Goal: Information Seeking & Learning: Learn about a topic

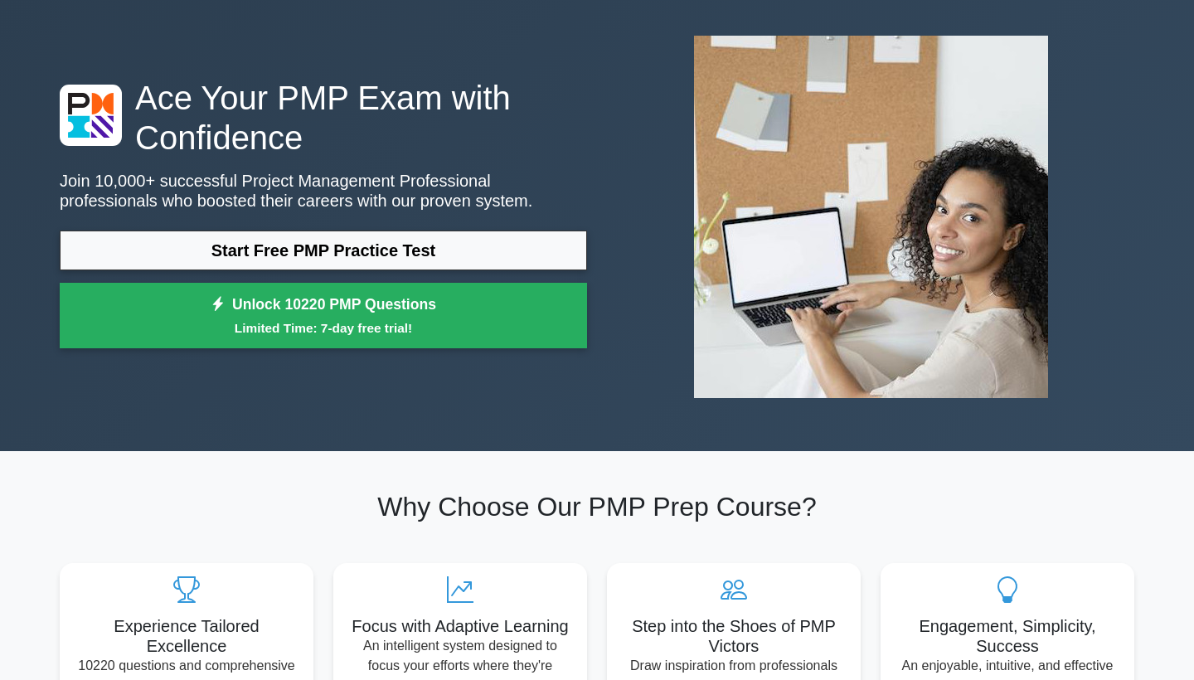
scroll to position [73, 0]
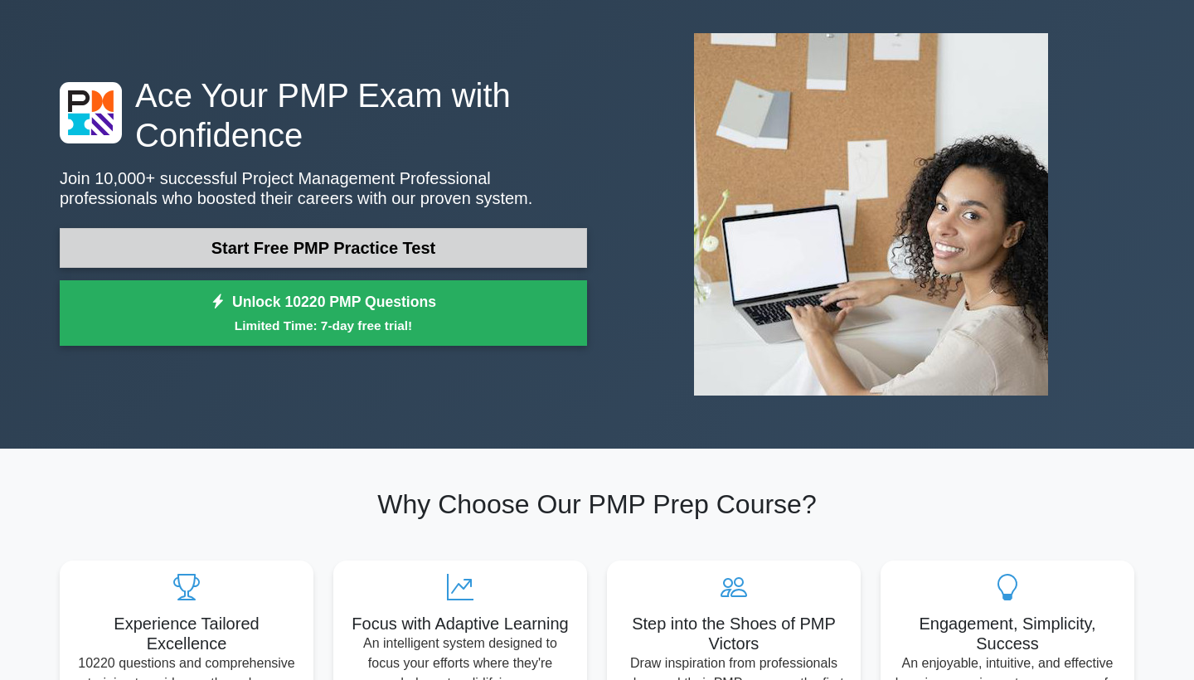
click at [356, 259] on link "Start Free PMP Practice Test" at bounding box center [323, 248] width 527 height 40
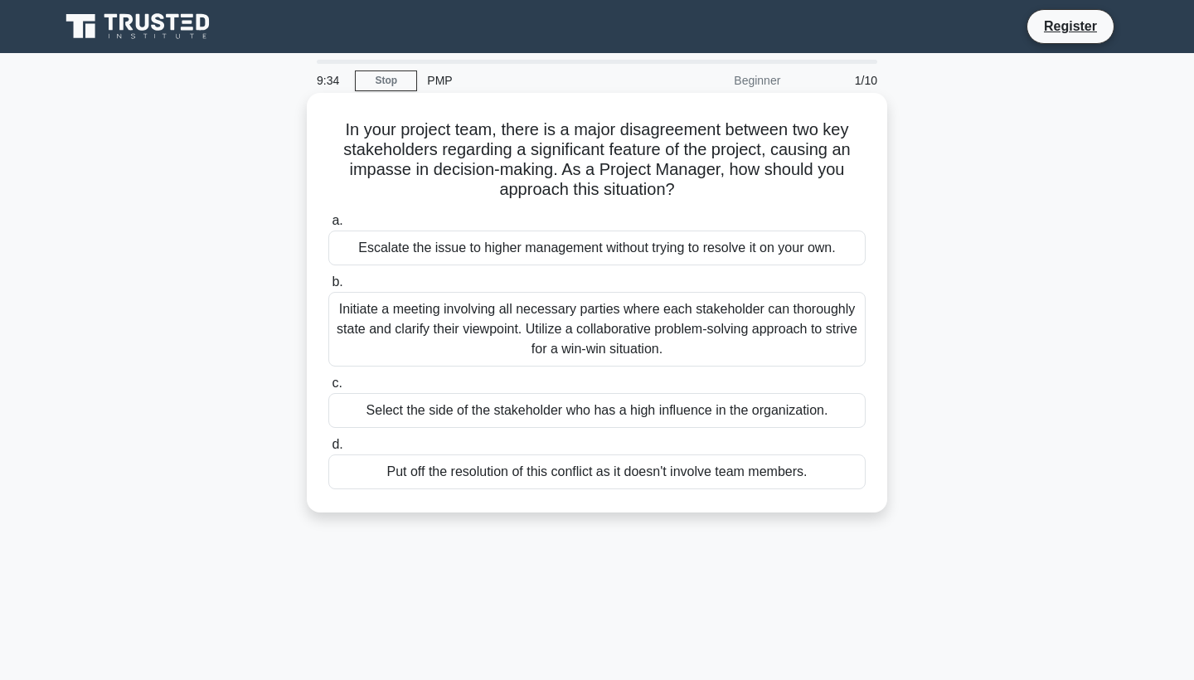
click at [564, 326] on div "Initiate a meeting involving all necessary parties where each stakeholder can t…" at bounding box center [596, 329] width 537 height 75
click at [328, 288] on input "b. Initiate a meeting involving all necessary parties where each stakeholder ca…" at bounding box center [328, 282] width 0 height 11
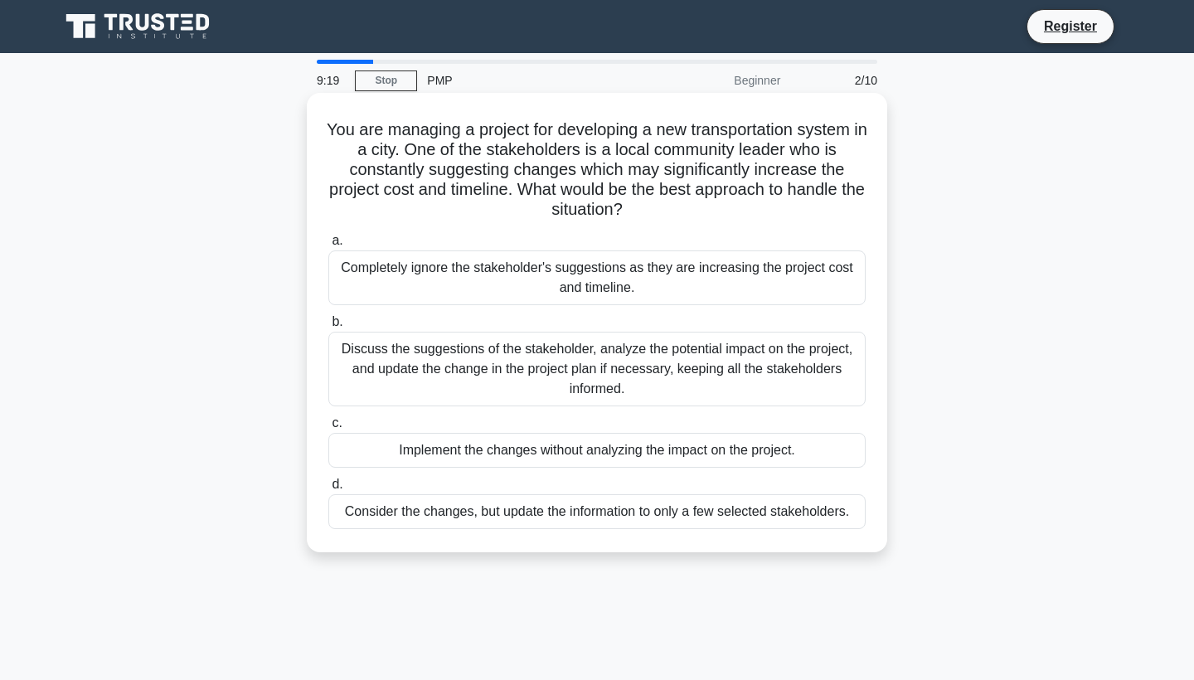
click at [461, 381] on div "Discuss the suggestions of the stakeholder, analyze the potential impact on the…" at bounding box center [596, 369] width 537 height 75
click at [328, 327] on input "b. Discuss the suggestions of the stakeholder, analyze the potential impact on …" at bounding box center [328, 322] width 0 height 11
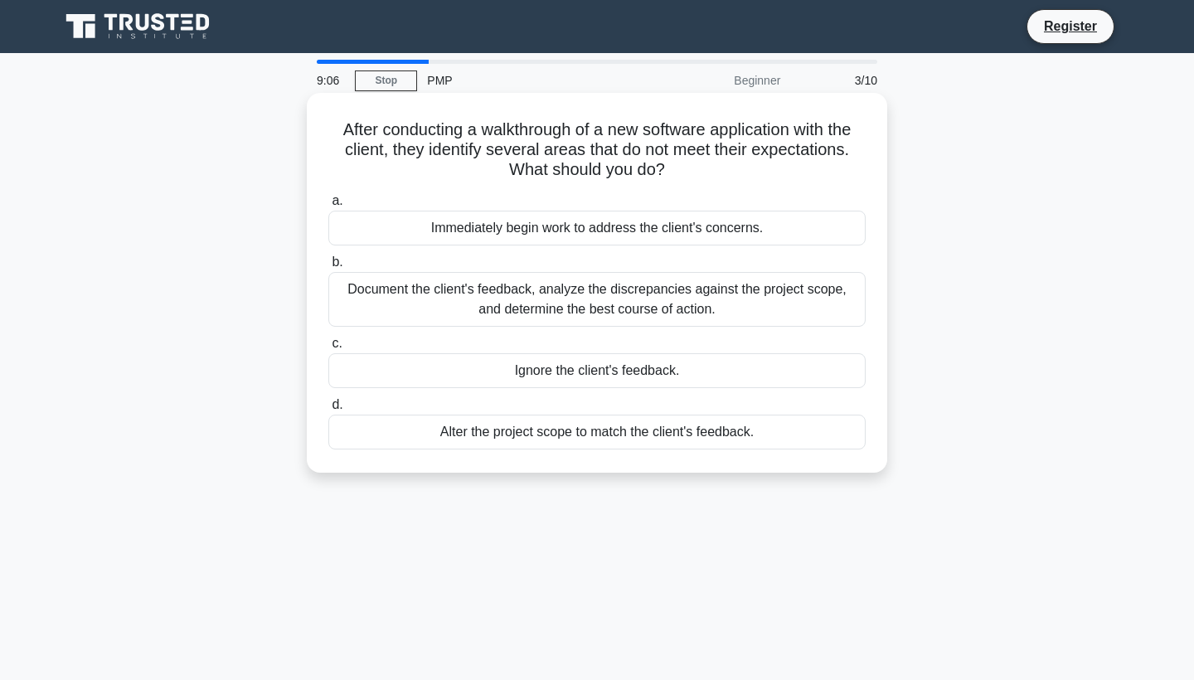
click at [468, 302] on div "Document the client's feedback, analyze the discrepancies against the project s…" at bounding box center [596, 299] width 537 height 55
click at [328, 268] on input "b. Document the client's feedback, analyze the discrepancies against the projec…" at bounding box center [328, 262] width 0 height 11
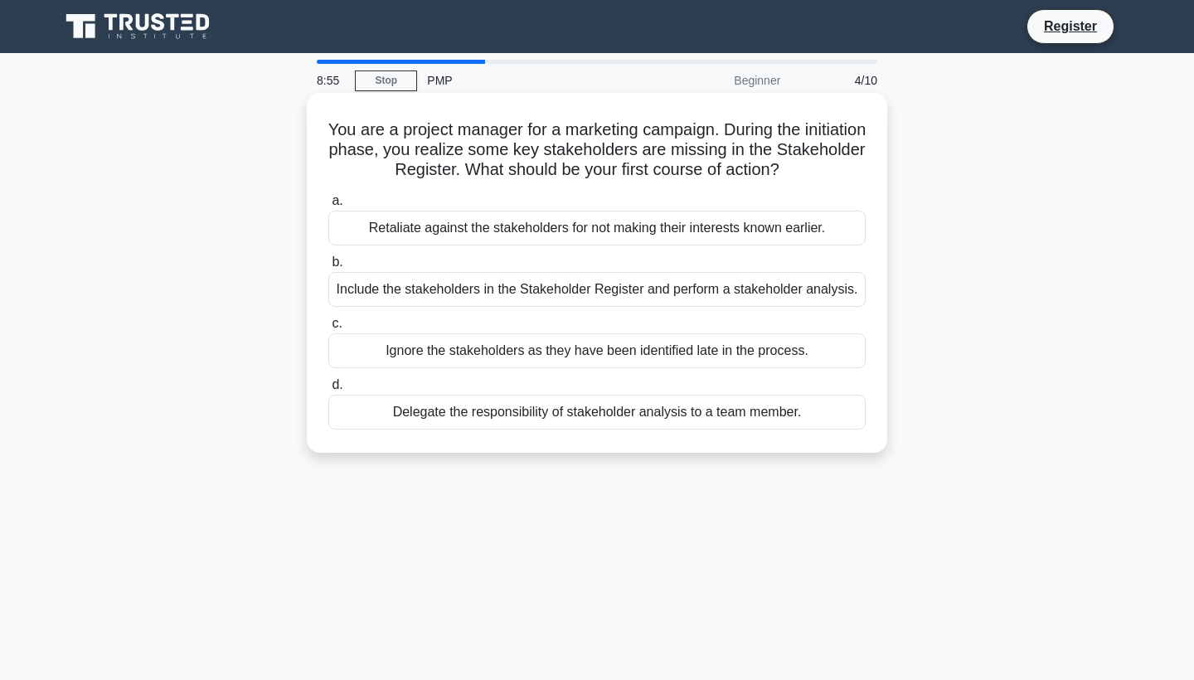
click at [480, 295] on div "Include the stakeholders in the Stakeholder Register and perform a stakeholder …" at bounding box center [596, 289] width 537 height 35
click at [328, 268] on input "b. Include the stakeholders in the Stakeholder Register and perform a stakehold…" at bounding box center [328, 262] width 0 height 11
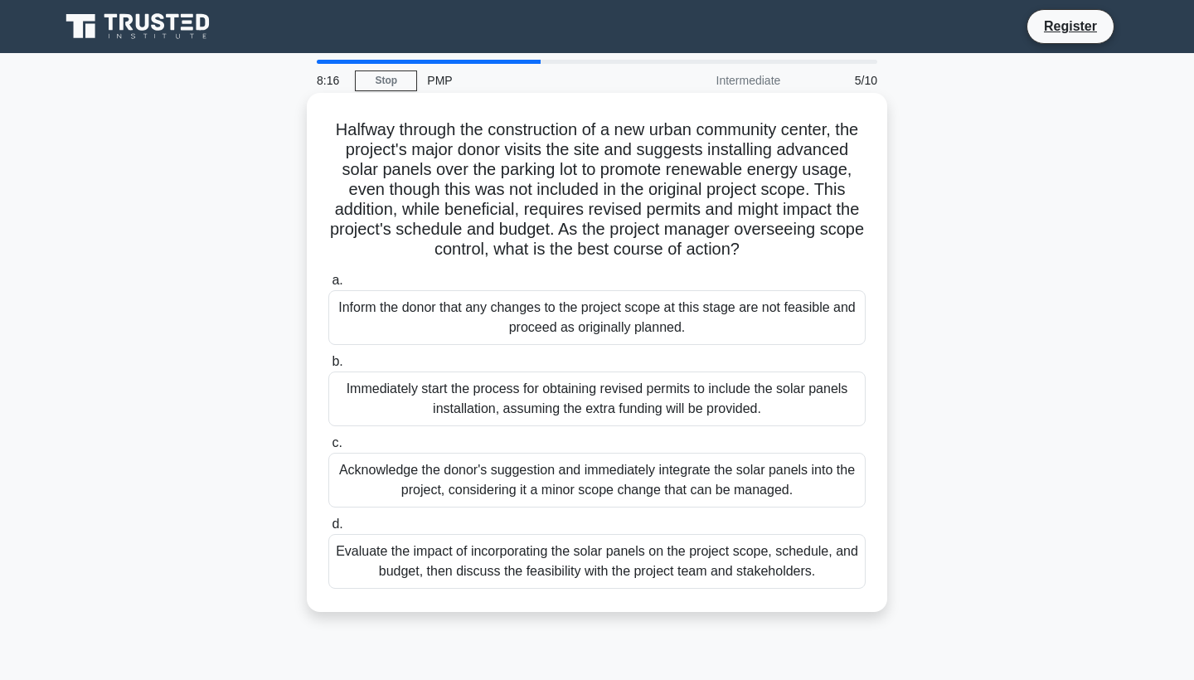
click at [661, 564] on div "Evaluate the impact of incorporating the solar panels on the project scope, sch…" at bounding box center [596, 561] width 537 height 55
click at [328, 530] on input "d. Evaluate the impact of incorporating the solar panels on the project scope, …" at bounding box center [328, 524] width 0 height 11
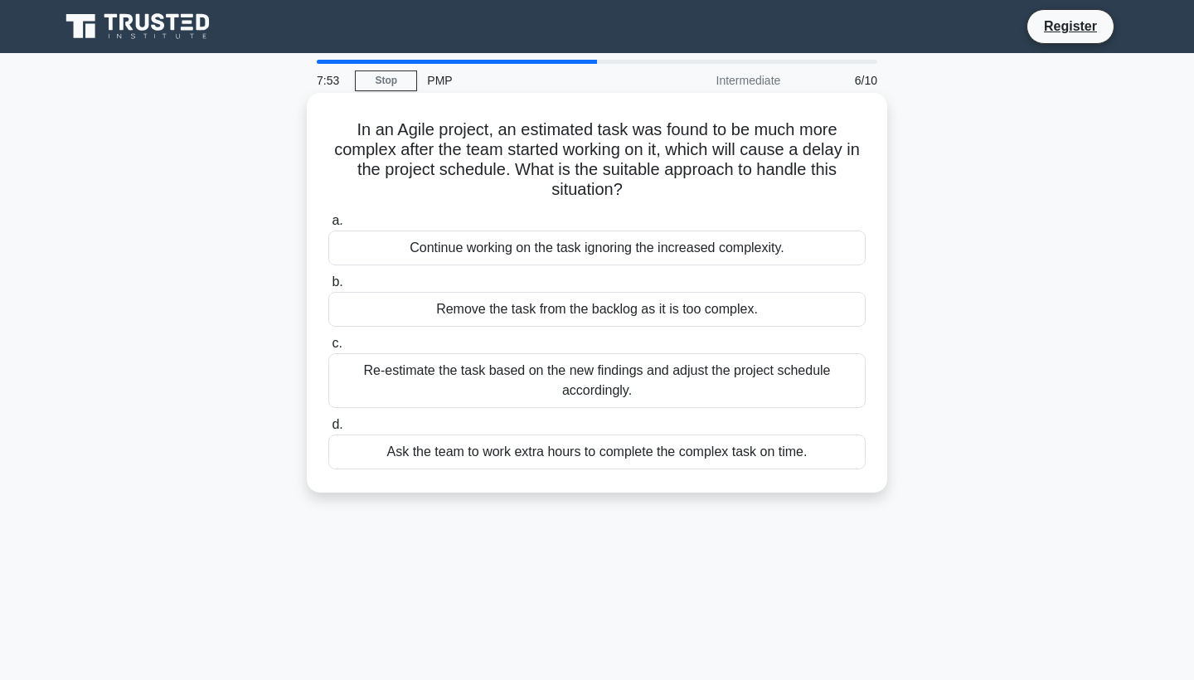
click at [608, 381] on div "Re-estimate the task based on the new findings and adjust the project schedule …" at bounding box center [596, 380] width 537 height 55
click at [328, 349] on input "c. Re-estimate the task based on the new findings and adjust the project schedu…" at bounding box center [328, 343] width 0 height 11
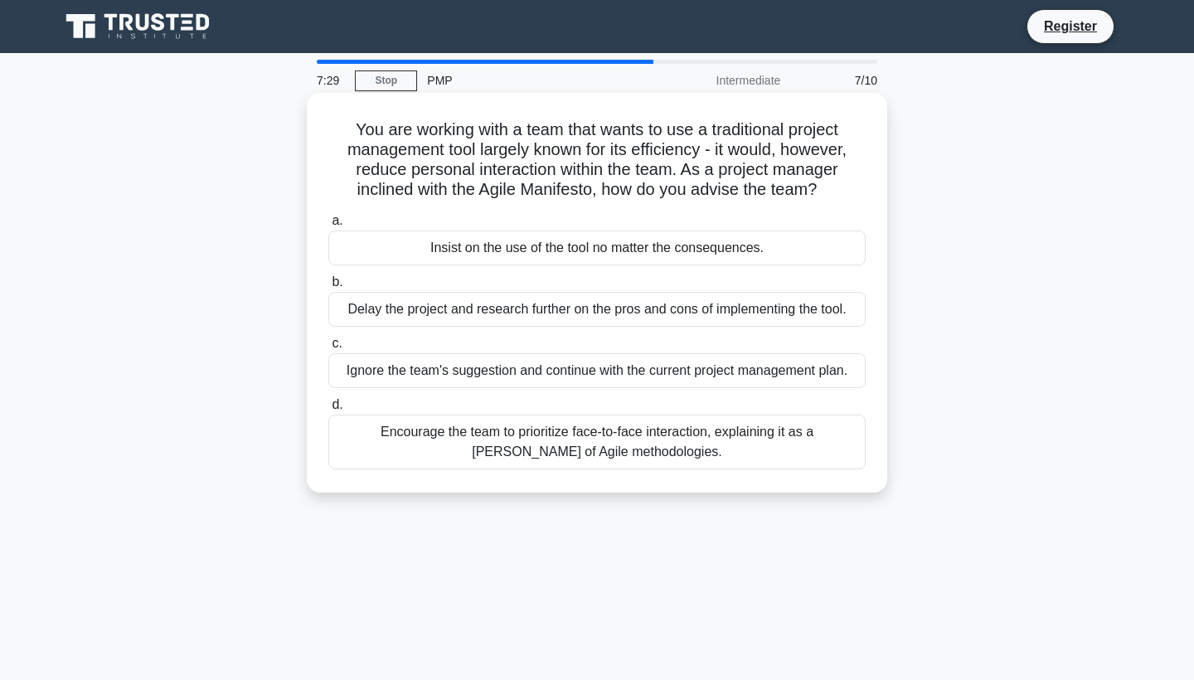
click at [568, 444] on div "Encourage the team to prioritize face-to-face interaction, explaining it as a t…" at bounding box center [596, 442] width 537 height 55
click at [328, 410] on input "d. Encourage the team to prioritize face-to-face interaction, explaining it as …" at bounding box center [328, 405] width 0 height 11
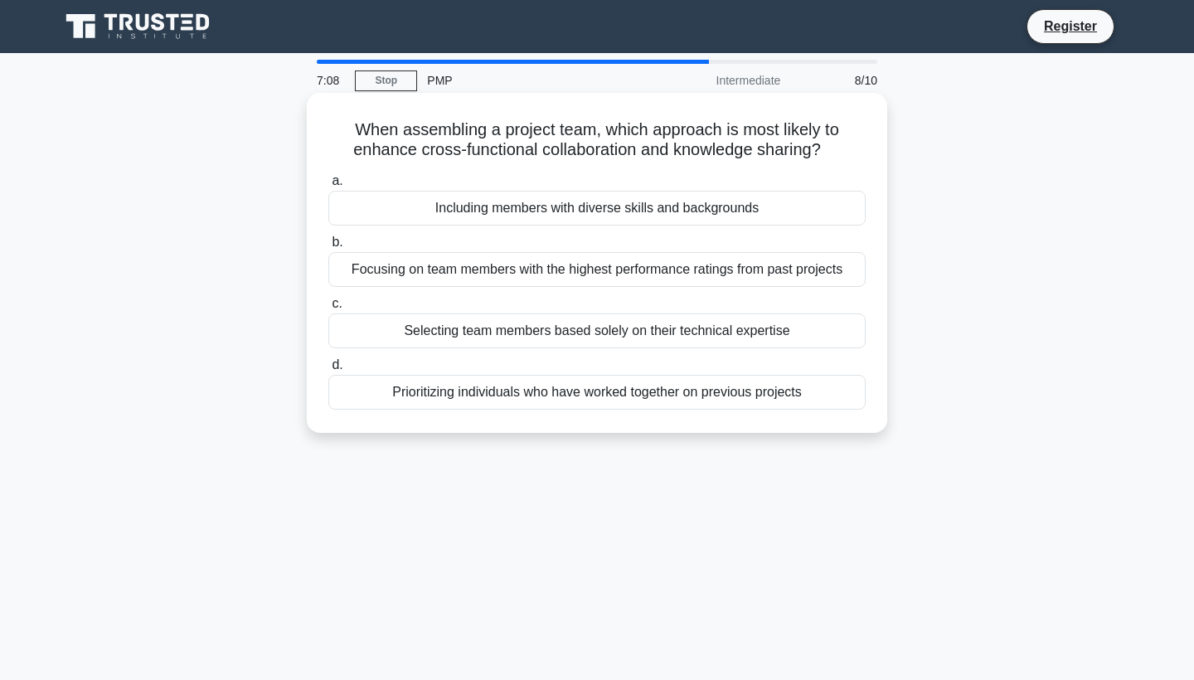
click at [593, 211] on div "Including members with diverse skills and backgrounds" at bounding box center [596, 208] width 537 height 35
click at [328, 187] on input "a. Including members with diverse skills and backgrounds" at bounding box center [328, 181] width 0 height 11
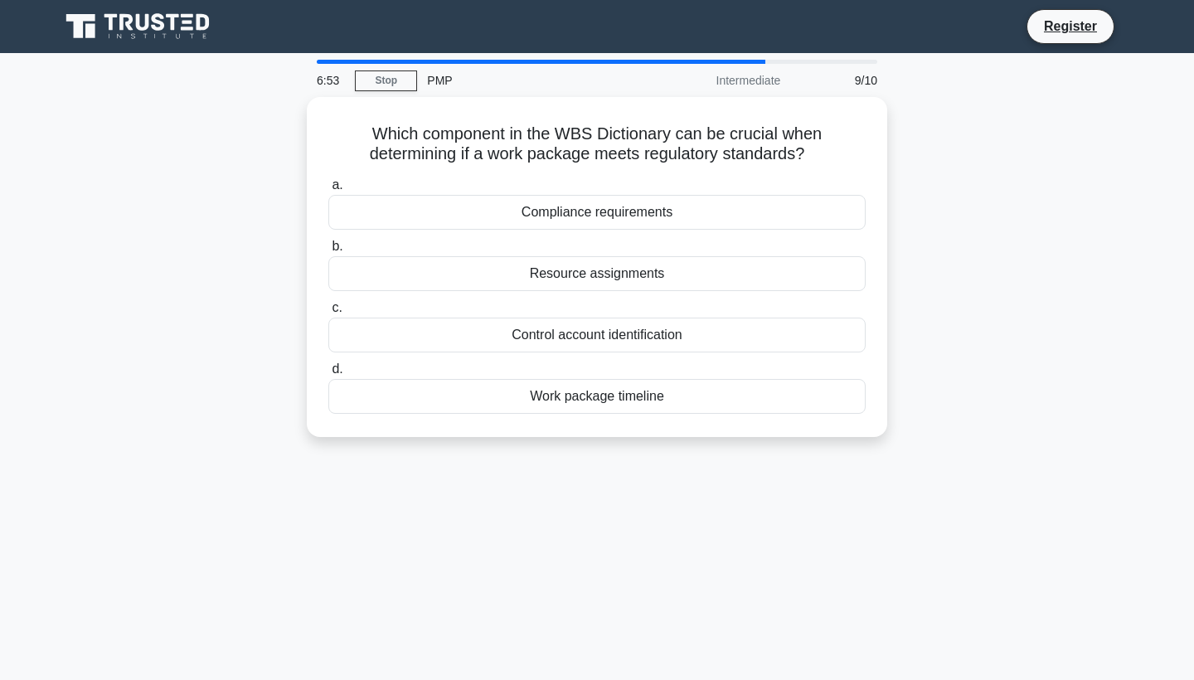
click at [593, 211] on div "Compliance requirements" at bounding box center [596, 212] width 537 height 35
click at [328, 191] on input "a. Compliance requirements" at bounding box center [328, 185] width 0 height 11
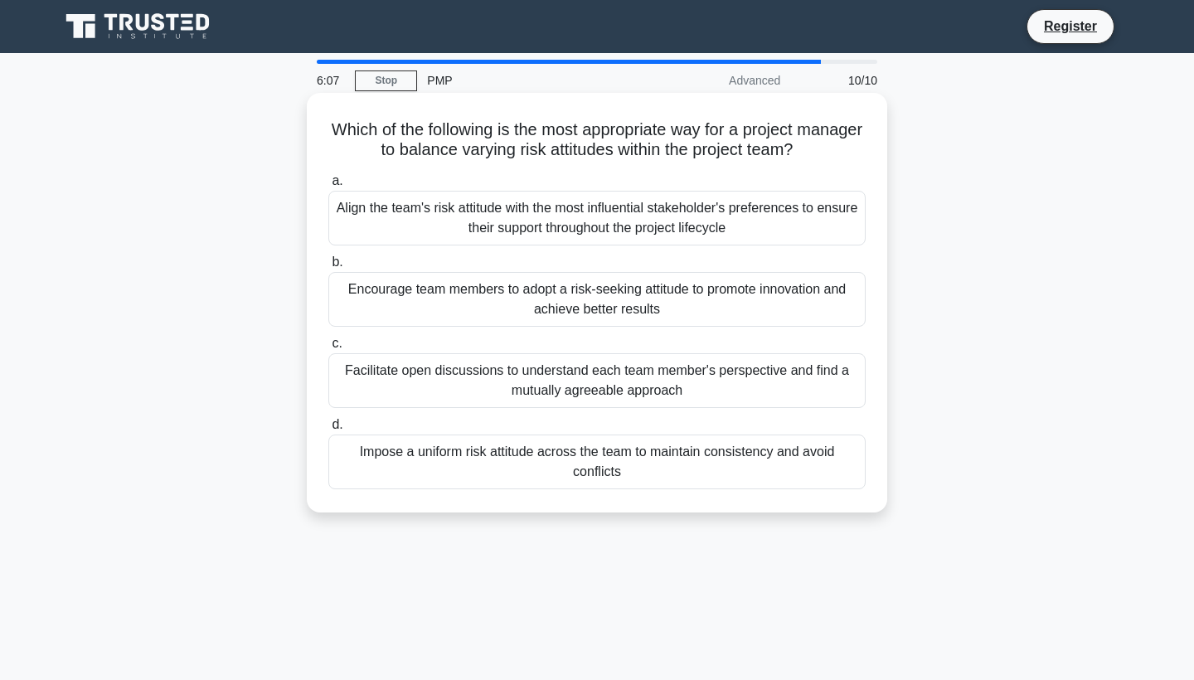
click at [520, 376] on div "Facilitate open discussions to understand each team member's perspective and fi…" at bounding box center [596, 380] width 537 height 55
click at [328, 349] on input "c. Facilitate open discussions to understand each team member's perspective and…" at bounding box center [328, 343] width 0 height 11
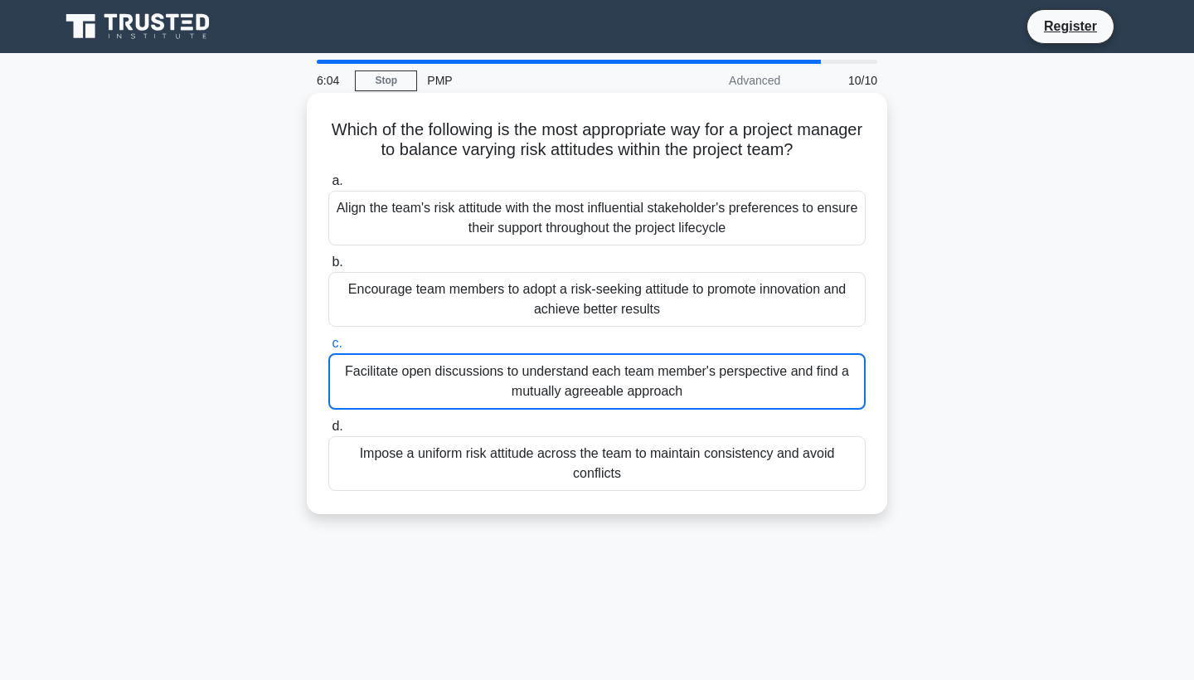
scroll to position [1, 0]
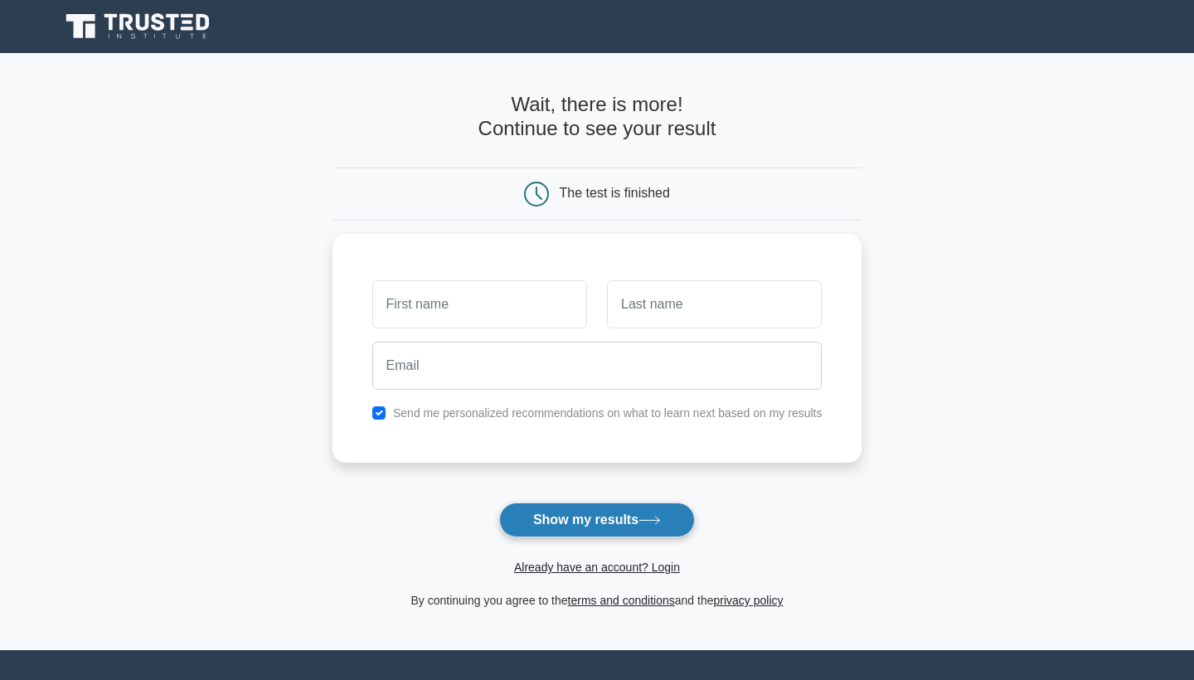
click at [563, 522] on button "Show my results" at bounding box center [597, 519] width 196 height 35
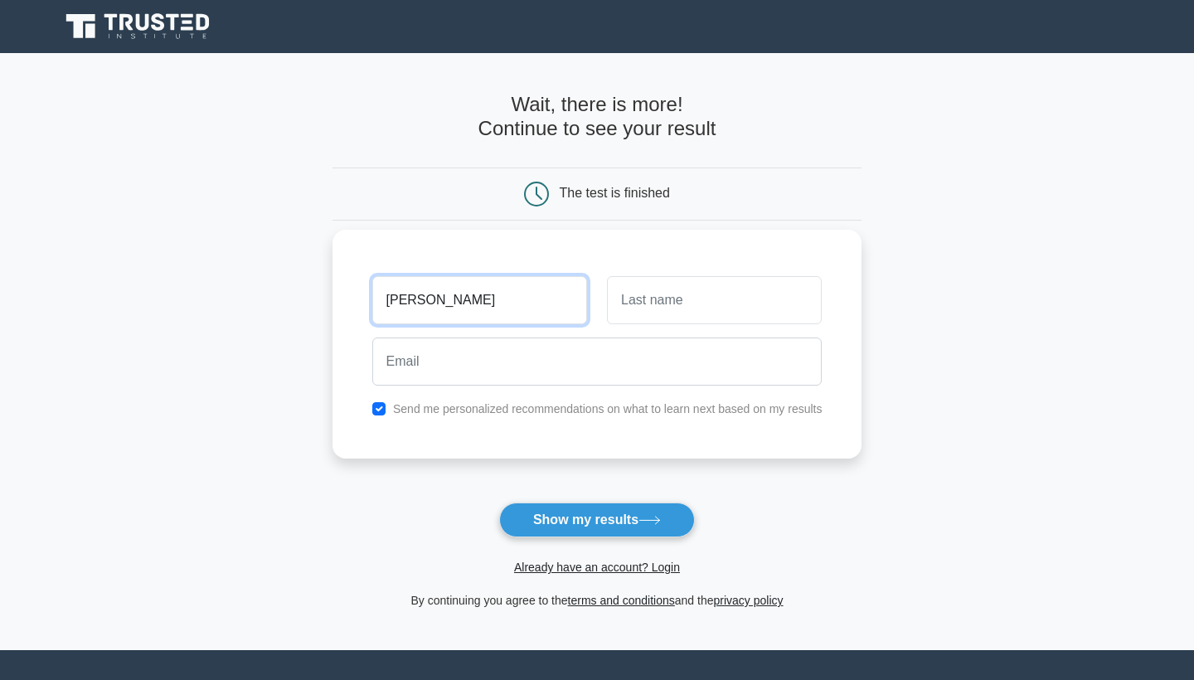
type input "irene"
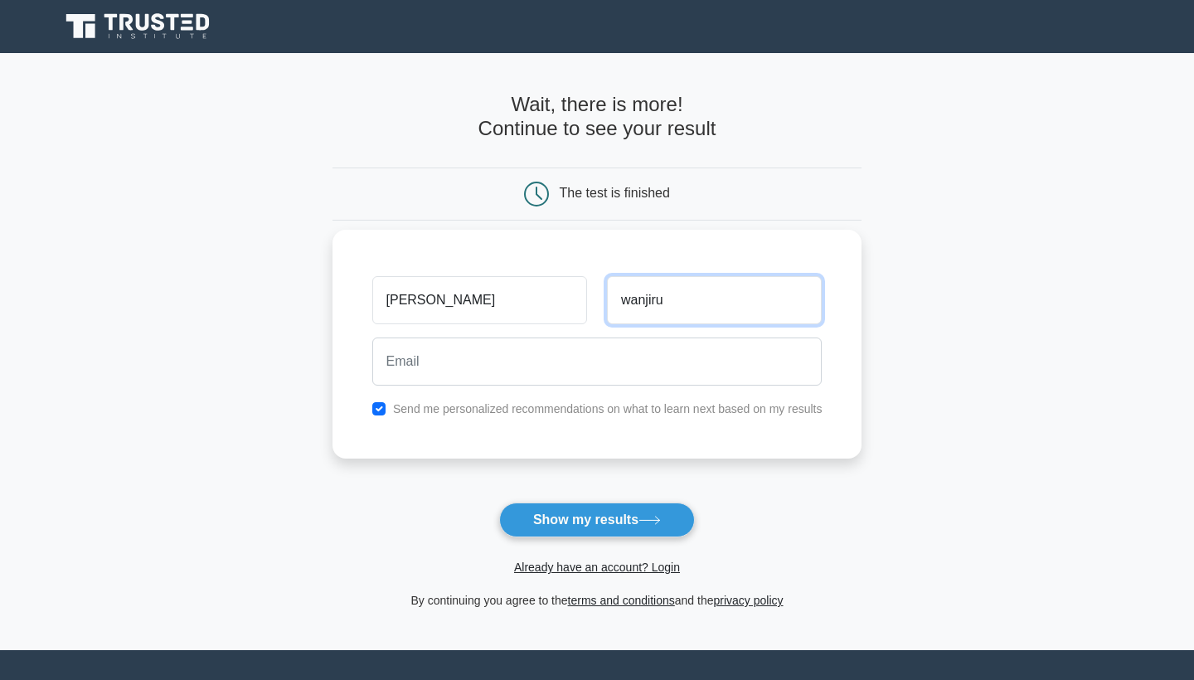
type input "wanjiru"
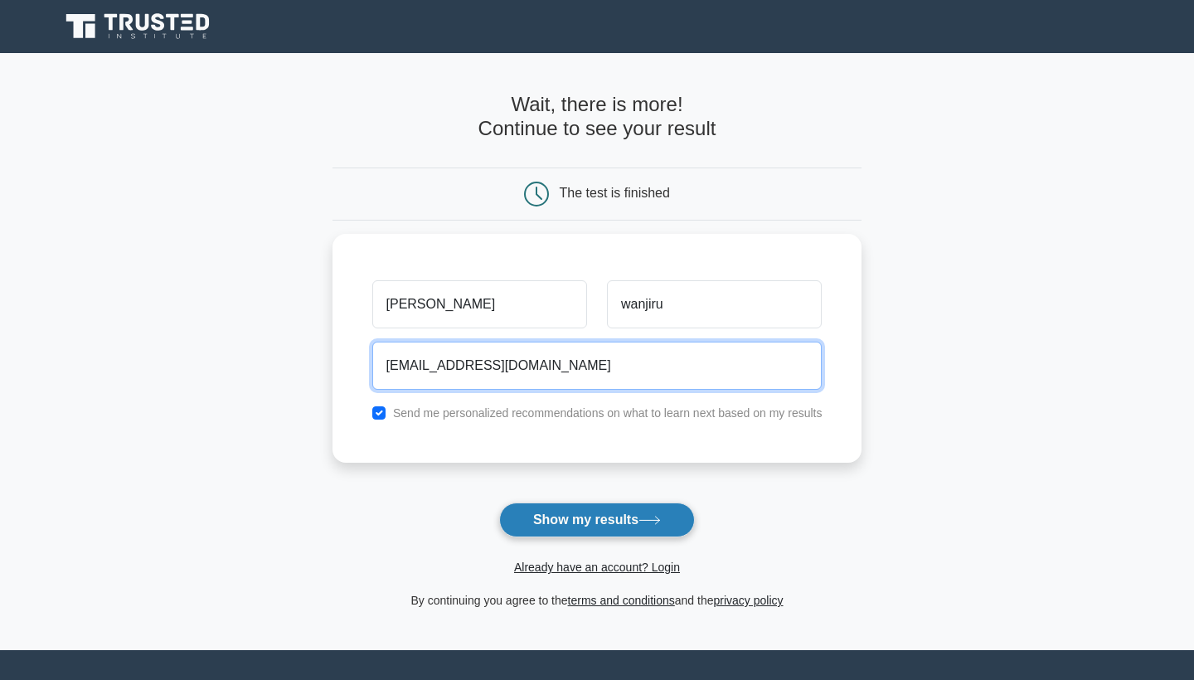
type input "waajiro@gmail.com"
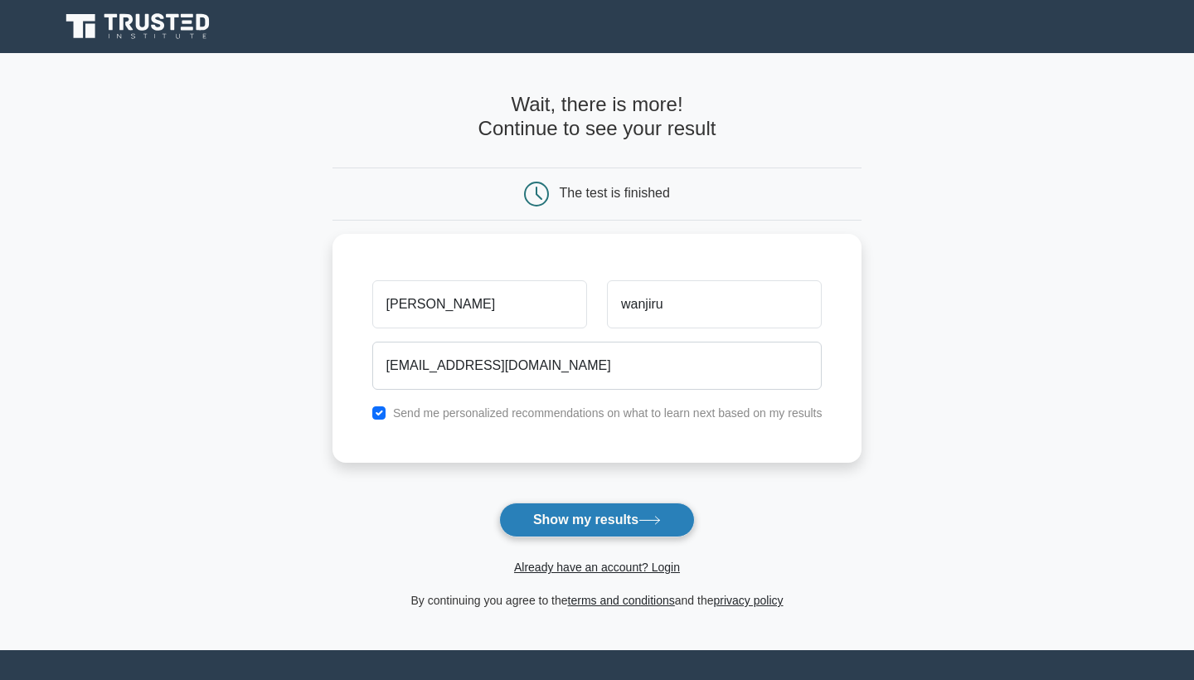
click at [559, 526] on button "Show my results" at bounding box center [597, 519] width 196 height 35
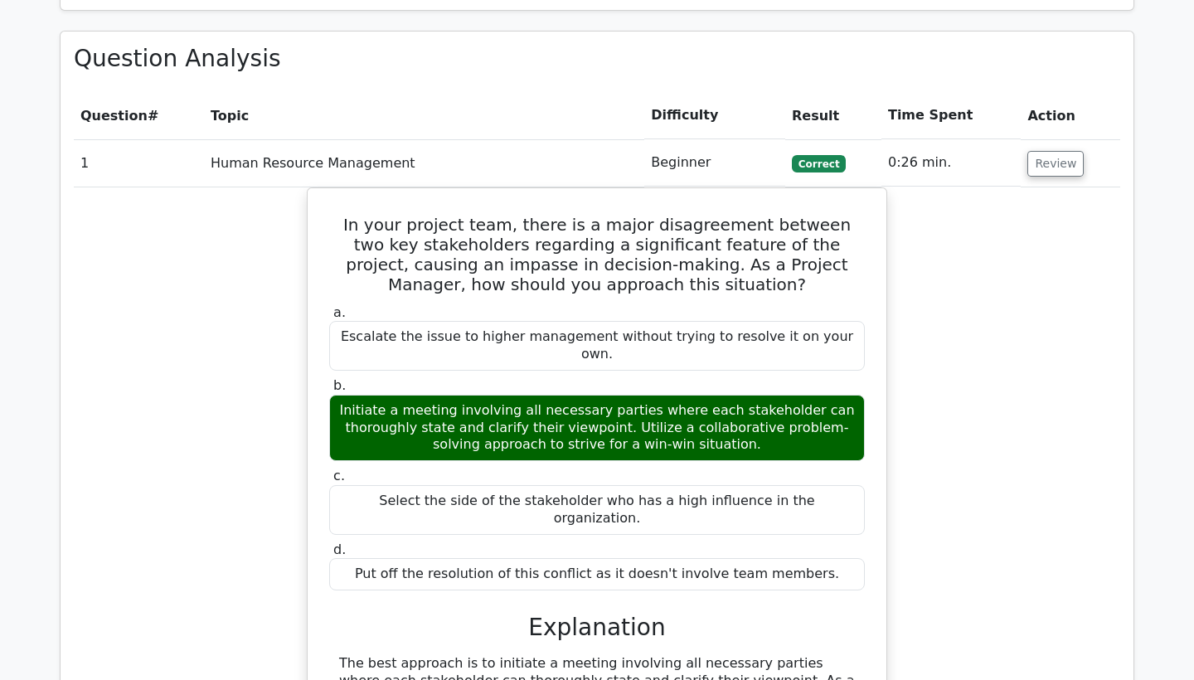
scroll to position [1342, 0]
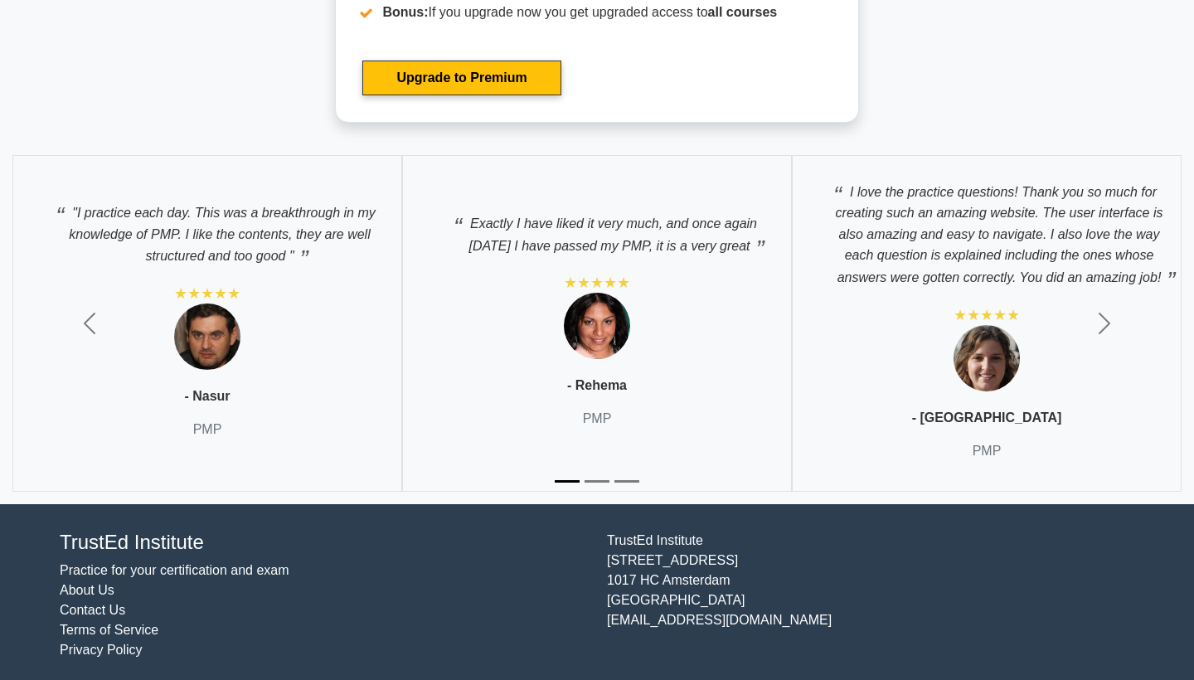
scroll to position [6133, 0]
